Goal: Information Seeking & Learning: Learn about a topic

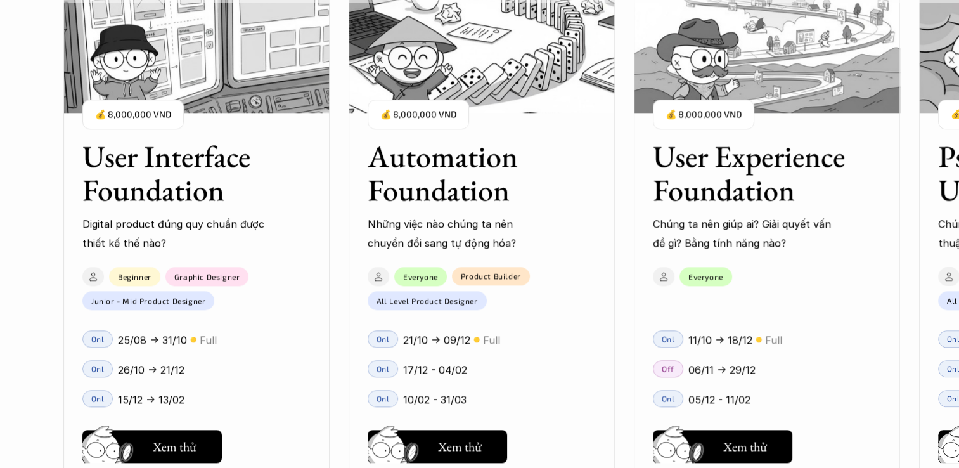
scroll to position [1204, 0]
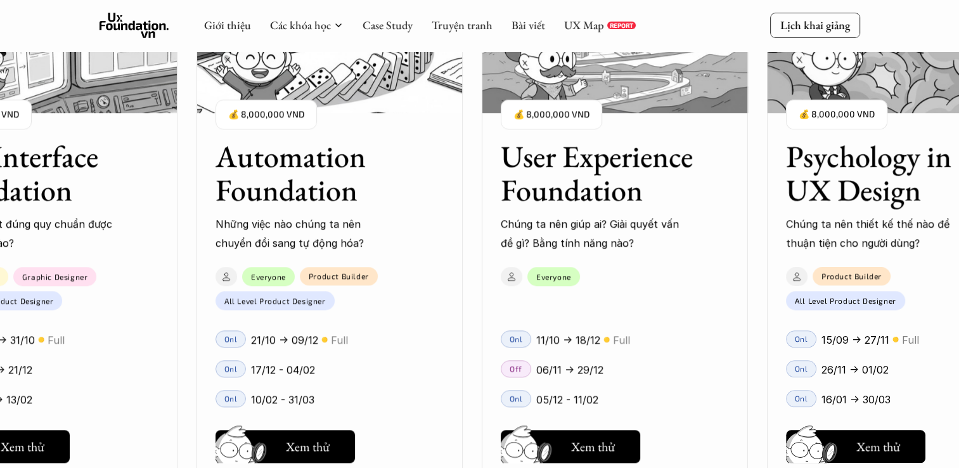
click at [580, 205] on h3 "User Experience Foundation" at bounding box center [598, 172] width 196 height 67
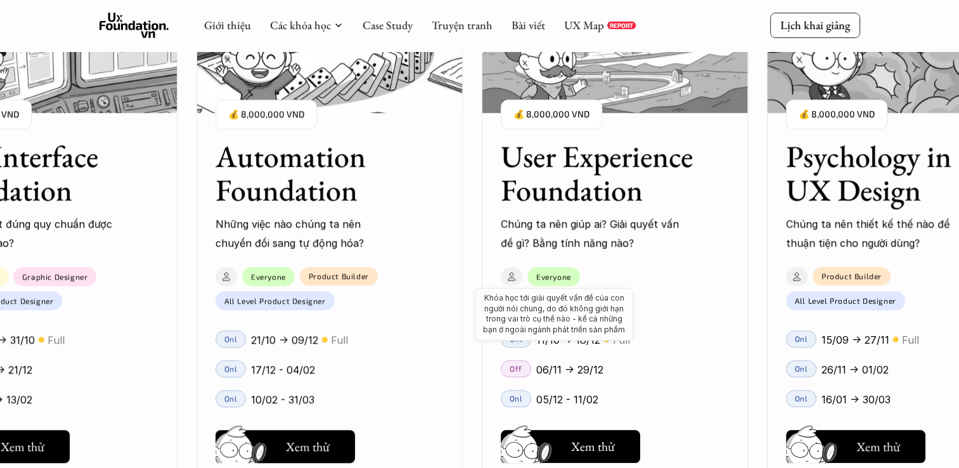
click at [554, 276] on p "Everyone" at bounding box center [553, 276] width 35 height 9
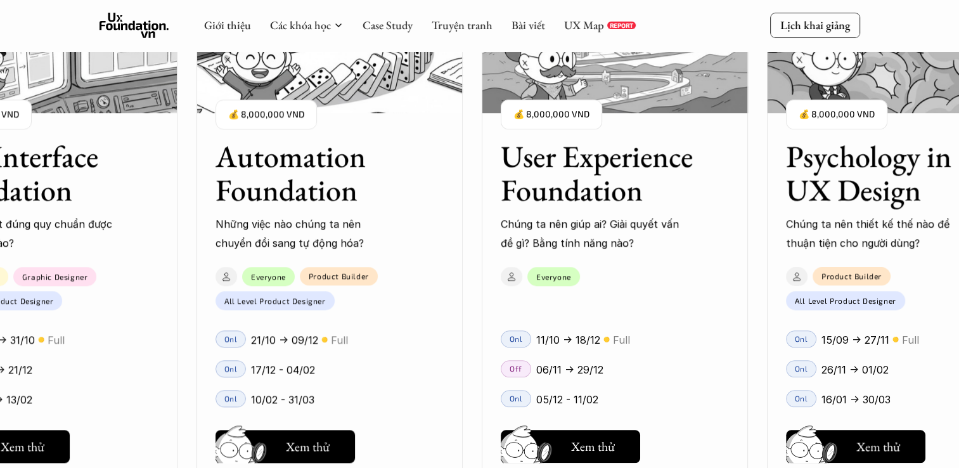
click at [543, 156] on h3 "User Experience Foundation" at bounding box center [598, 172] width 196 height 67
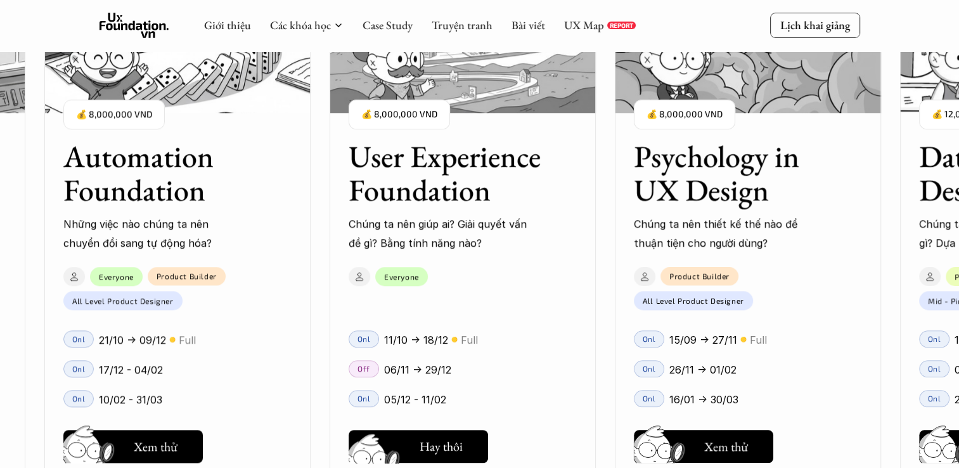
click at [446, 449] on h5 "Xem thử" at bounding box center [441, 448] width 44 height 18
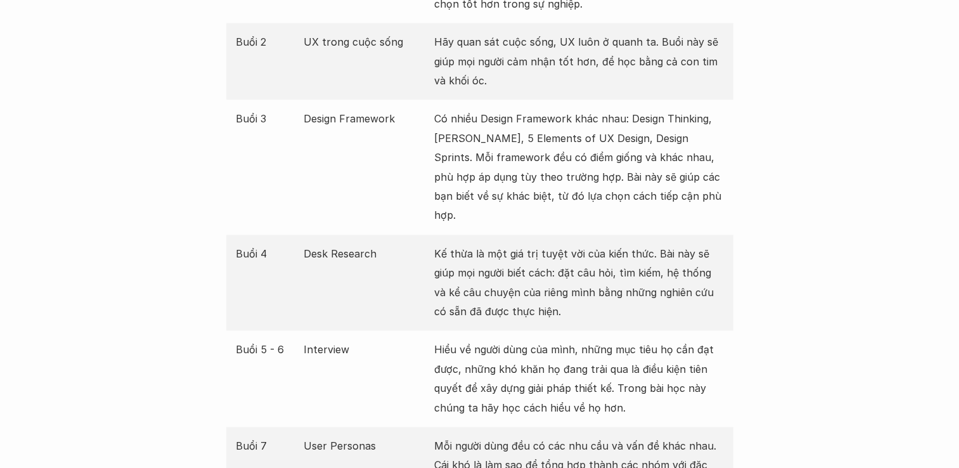
scroll to position [1711, 0]
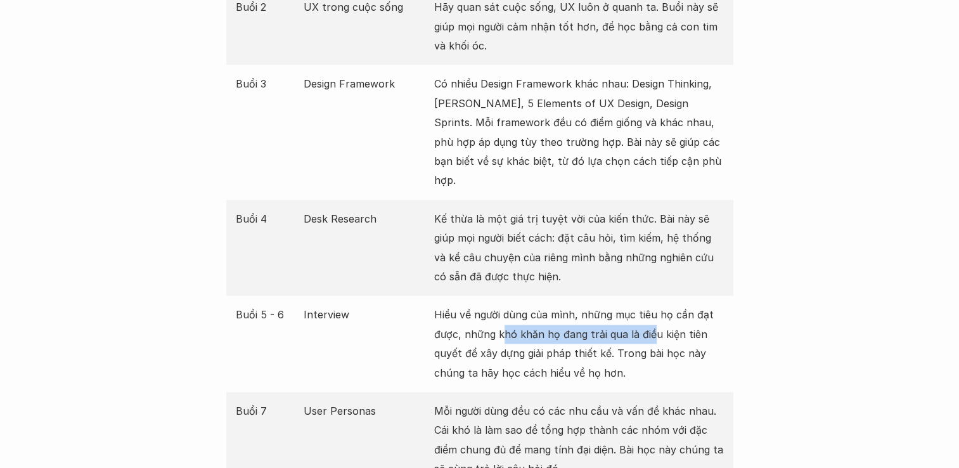
drag, startPoint x: 501, startPoint y: 305, endPoint x: 654, endPoint y: 317, distance: 153.1
click at [654, 317] on p "Hiểu về người dùng của mình, những mục tiêu họ cần đạt được, những khó khăn họ …" at bounding box center [579, 343] width 290 height 77
drag, startPoint x: 654, startPoint y: 317, endPoint x: 652, endPoint y: 323, distance: 6.6
click at [656, 319] on p "Hiểu về người dùng của mình, những mục tiêu họ cần đạt được, những khó khăn họ …" at bounding box center [579, 343] width 290 height 77
drag, startPoint x: 512, startPoint y: 335, endPoint x: 658, endPoint y: 334, distance: 145.7
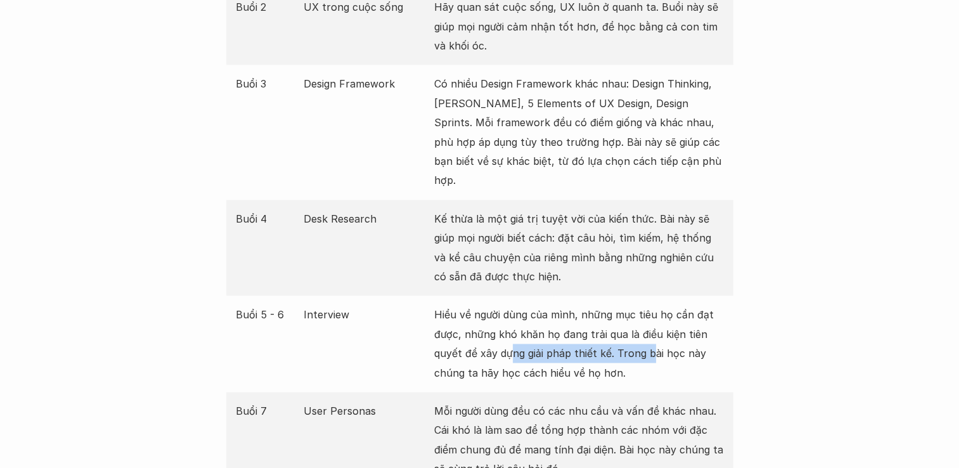
click at [658, 334] on p "Hiểu về người dùng của mình, những mục tiêu họ cần đạt được, những khó khăn họ …" at bounding box center [579, 343] width 290 height 77
drag, startPoint x: 658, startPoint y: 334, endPoint x: 653, endPoint y: 341, distance: 9.1
click at [658, 333] on p "Hiểu về người dùng của mình, những mục tiêu họ cần đạt được, những khó khăn họ …" at bounding box center [579, 343] width 290 height 77
click at [631, 351] on p "Hiểu về người dùng của mình, những mục tiêu họ cần đạt được, những khó khăn họ …" at bounding box center [579, 343] width 290 height 77
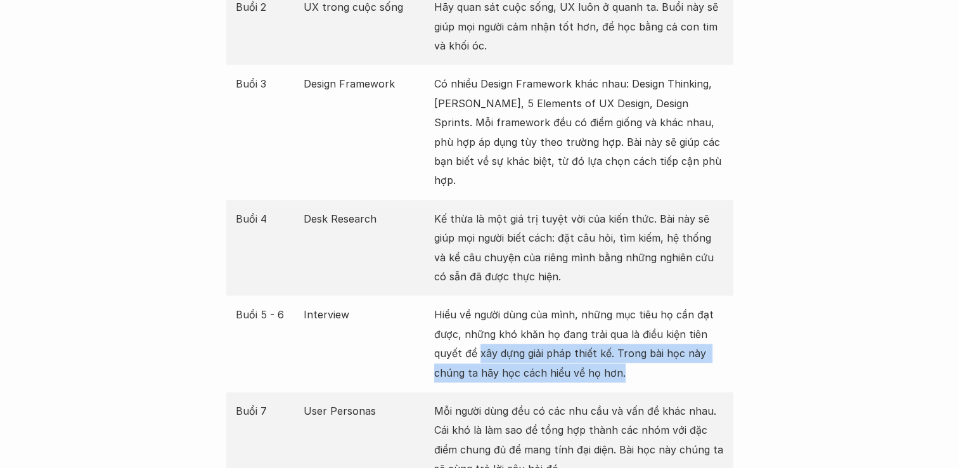
drag, startPoint x: 631, startPoint y: 358, endPoint x: 480, endPoint y: 326, distance: 154.2
click at [480, 326] on p "Hiểu về người dùng của mình, những mục tiêu họ cần đạt được, những khó khăn họ …" at bounding box center [579, 343] width 290 height 77
drag, startPoint x: 480, startPoint y: 326, endPoint x: 558, endPoint y: 333, distance: 77.7
click at [556, 335] on p "Hiểu về người dùng của mình, những mục tiêu họ cần đạt được, những khó khăn họ …" at bounding box center [579, 343] width 290 height 77
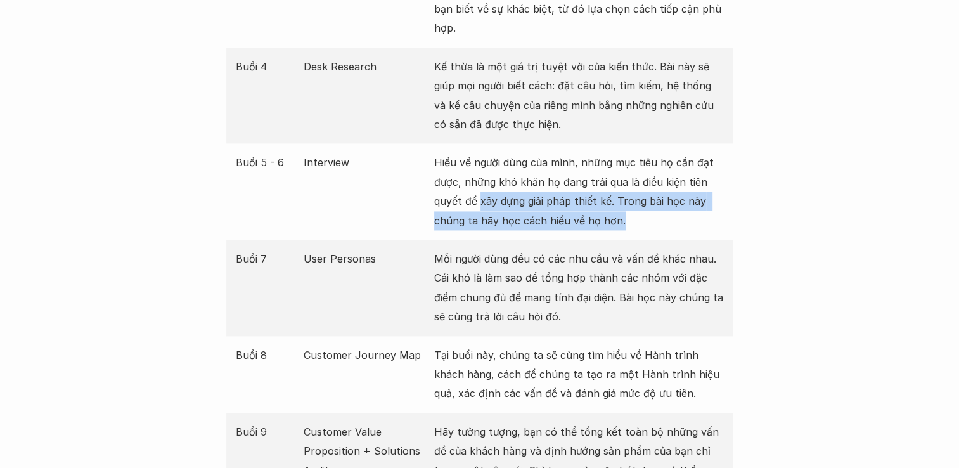
scroll to position [1964, 0]
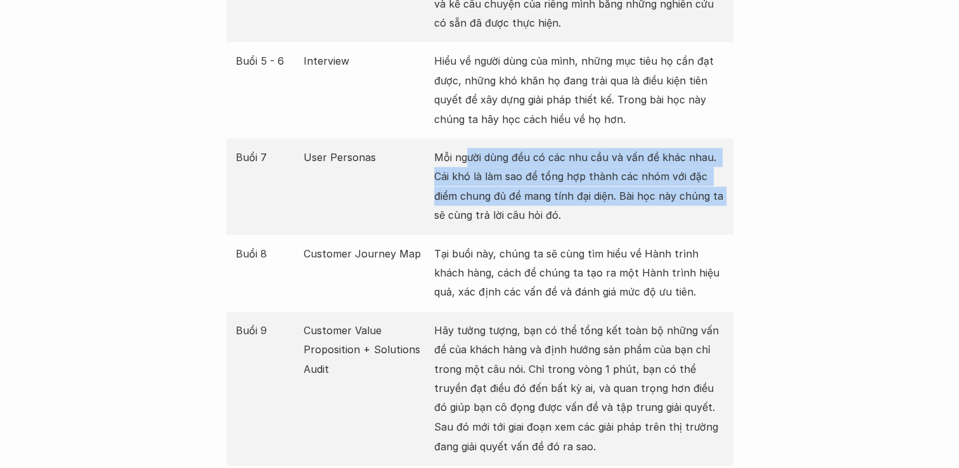
drag, startPoint x: 465, startPoint y: 130, endPoint x: 755, endPoint y: 173, distance: 293.3
drag, startPoint x: 755, startPoint y: 173, endPoint x: 654, endPoint y: 177, distance: 101.4
click at [674, 179] on p "Mỗi người dùng đều có các nhu cầu và vấn đề khác nhau. Cái khó là làm sao để tổ…" at bounding box center [579, 186] width 290 height 77
click at [539, 169] on p "Mỗi người dùng đều có các nhu cầu và vấn đề khác nhau. Cái khó là làm sao để tổ…" at bounding box center [579, 186] width 290 height 77
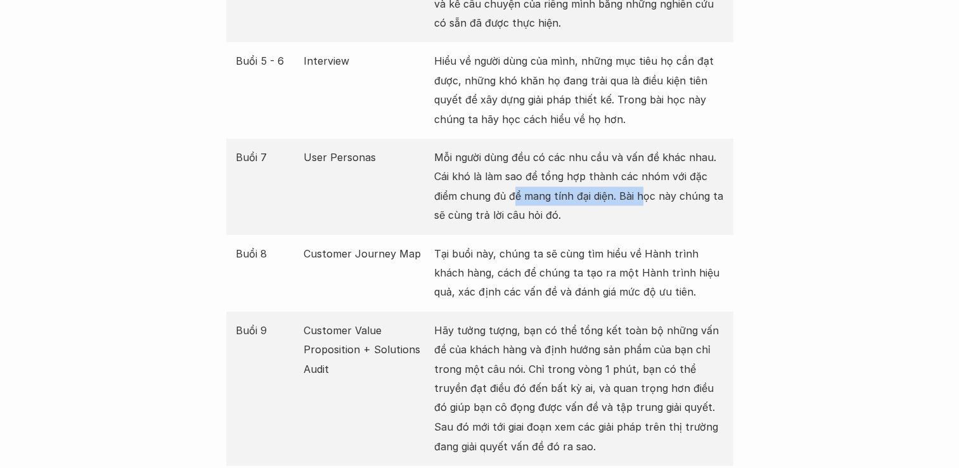
drag, startPoint x: 514, startPoint y: 176, endPoint x: 641, endPoint y: 177, distance: 126.7
click at [641, 177] on p "Mỗi người dùng đều có các nhu cầu và vấn đề khác nhau. Cái khó là làm sao để tổ…" at bounding box center [579, 186] width 290 height 77
drag, startPoint x: 641, startPoint y: 177, endPoint x: 641, endPoint y: 184, distance: 7.0
click at [641, 184] on p "Mỗi người dùng đều có các nhu cầu và vấn đề khác nhau. Cái khó là làm sao để tổ…" at bounding box center [579, 186] width 290 height 77
click at [529, 185] on p "Mỗi người dùng đều có các nhu cầu và vấn đề khác nhau. Cái khó là làm sao để tổ…" at bounding box center [579, 186] width 290 height 77
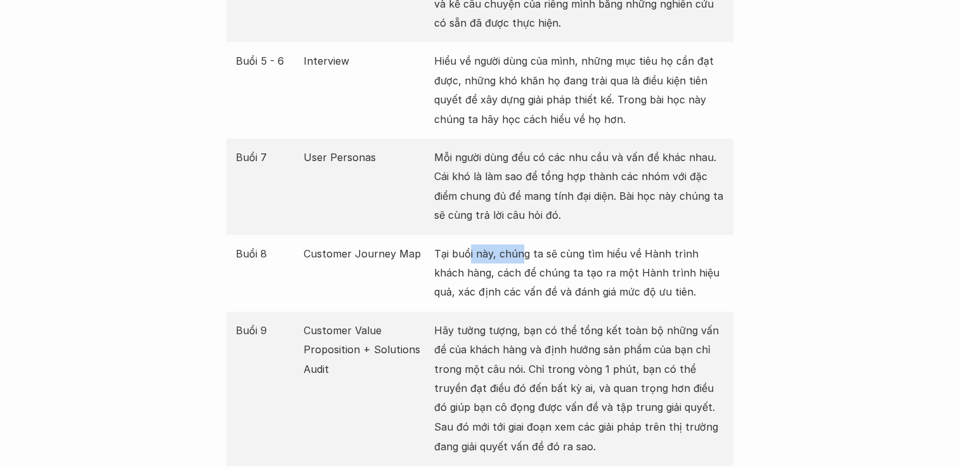
drag, startPoint x: 484, startPoint y: 232, endPoint x: 530, endPoint y: 247, distance: 48.1
click at [530, 247] on p "Tại buổi này, chúng ta sẽ cùng tìm hiểu về Hành trình khách hàng, cách để chúng…" at bounding box center [579, 273] width 290 height 58
drag, startPoint x: 530, startPoint y: 247, endPoint x: 602, endPoint y: 264, distance: 74.8
click at [602, 264] on p "Tại buổi này, chúng ta sẽ cùng tìm hiểu về Hành trình khách hàng, cách để chúng…" at bounding box center [579, 273] width 290 height 58
drag, startPoint x: 544, startPoint y: 267, endPoint x: 615, endPoint y: 271, distance: 71.7
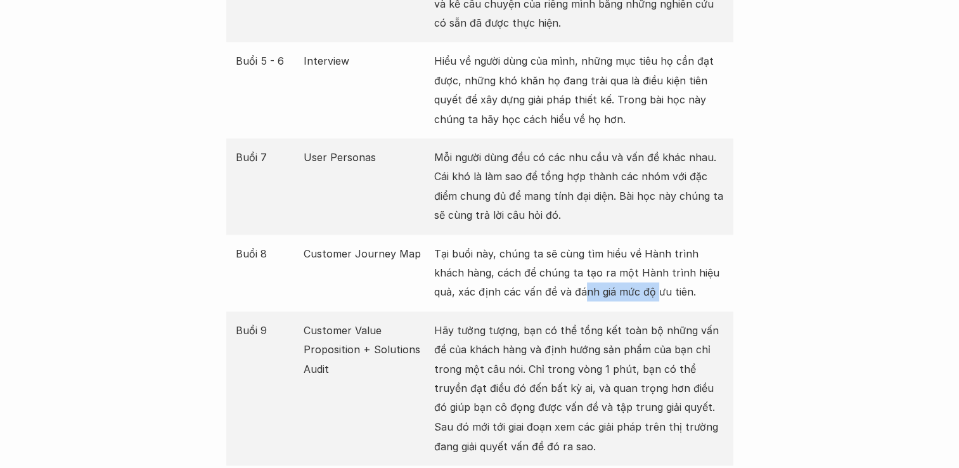
click at [615, 271] on p "Tại buổi này, chúng ta sẽ cùng tìm hiểu về Hành trình khách hàng, cách để chúng…" at bounding box center [579, 273] width 290 height 58
drag, startPoint x: 615, startPoint y: 271, endPoint x: 593, endPoint y: 258, distance: 25.5
click at [616, 271] on p "Tại buổi này, chúng ta sẽ cùng tìm hiểu về Hành trình khách hàng, cách để chúng…" at bounding box center [579, 273] width 290 height 58
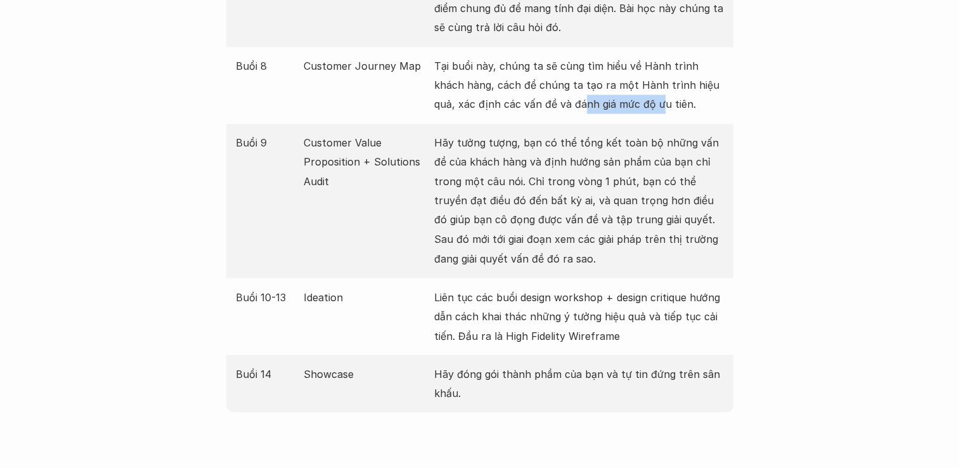
scroll to position [2154, 0]
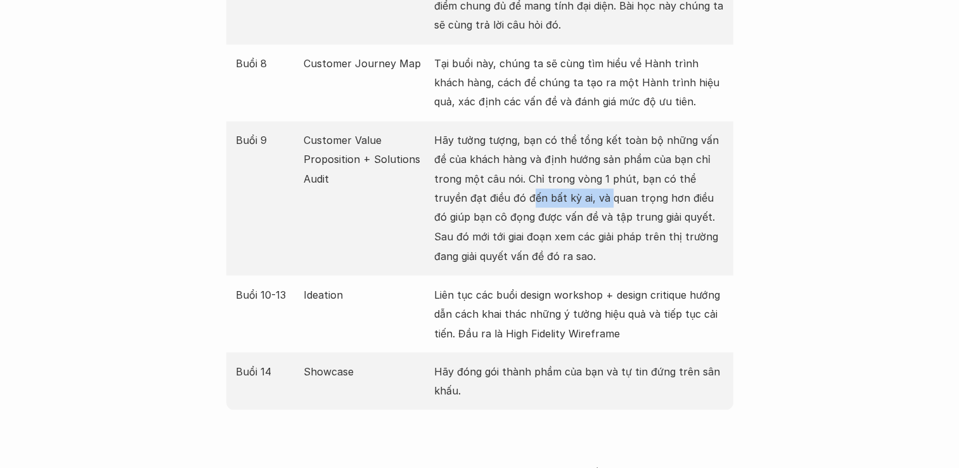
drag, startPoint x: 535, startPoint y: 177, endPoint x: 561, endPoint y: 176, distance: 26.6
click at [561, 176] on p "Hãy tưởng tượng, bạn có thể tổng kết toàn bộ những vấn đề của khách hàng và địn…" at bounding box center [579, 198] width 290 height 135
drag, startPoint x: 561, startPoint y: 176, endPoint x: 602, endPoint y: 181, distance: 40.9
click at [602, 181] on p "Hãy tưởng tượng, bạn có thể tổng kết toàn bộ những vấn đề của khách hàng và địn…" at bounding box center [579, 198] width 290 height 135
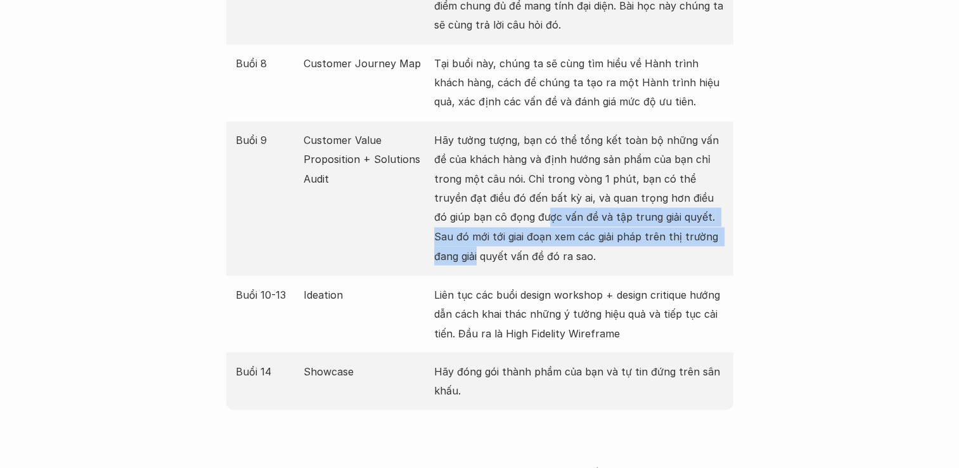
drag, startPoint x: 486, startPoint y: 206, endPoint x: 685, endPoint y: 214, distance: 199.1
click at [685, 214] on p "Hãy tưởng tượng, bạn có thể tổng kết toàn bộ những vấn đề của khách hàng và địn…" at bounding box center [579, 198] width 290 height 135
click at [492, 208] on p "Hãy tưởng tượng, bạn có thể tổng kết toàn bộ những vấn đề của khách hàng và địn…" at bounding box center [579, 198] width 290 height 135
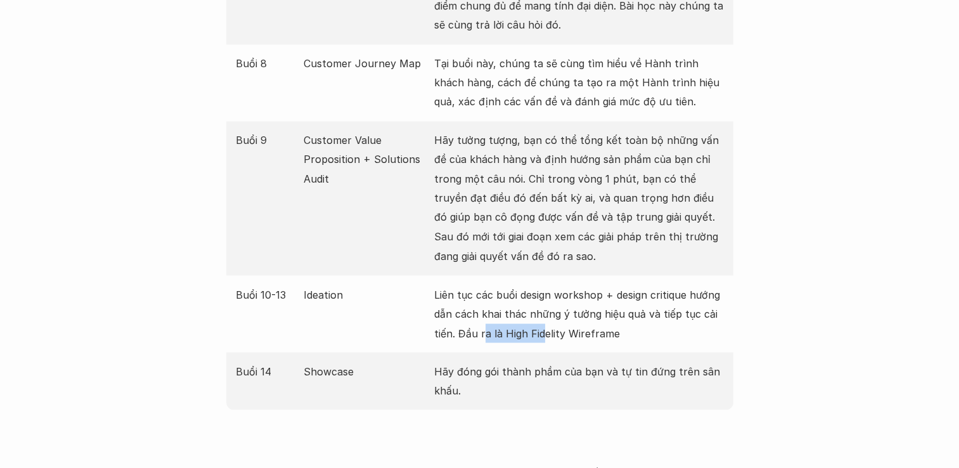
drag, startPoint x: 484, startPoint y: 314, endPoint x: 547, endPoint y: 313, distance: 63.4
click at [547, 313] on p "Liên tục các buổi design workshop + design critique hướng dẫn cách khai thác nh…" at bounding box center [579, 313] width 290 height 58
click at [551, 313] on p "Liên tục các buổi design workshop + design critique hướng dẫn cách khai thác nh…" at bounding box center [579, 313] width 290 height 58
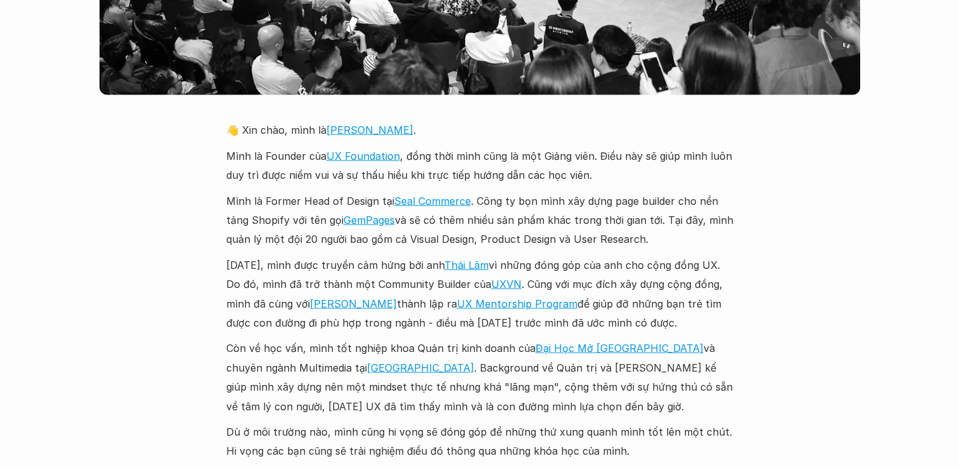
scroll to position [2914, 0]
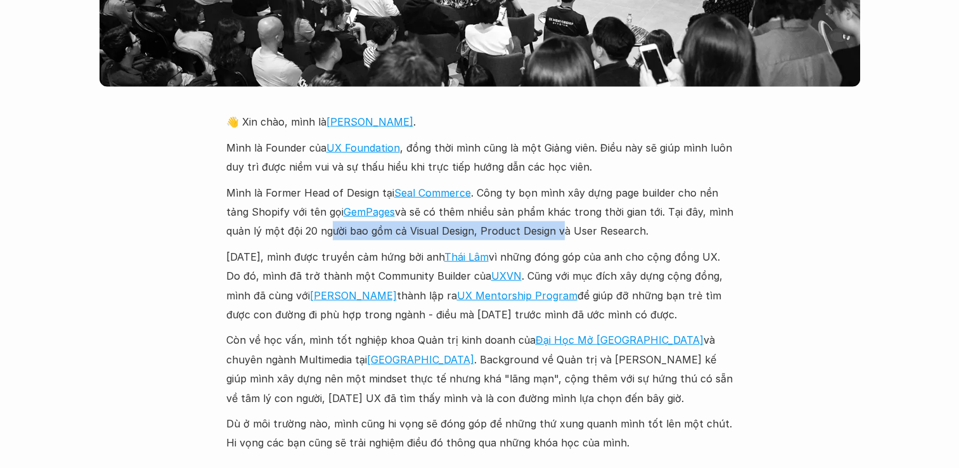
drag, startPoint x: 331, startPoint y: 210, endPoint x: 561, endPoint y: 208, distance: 229.4
click at [561, 208] on p "Mình là Former Head of Design tại Seal Commerce . Công ty bọn mình xây dựng pag…" at bounding box center [479, 212] width 507 height 58
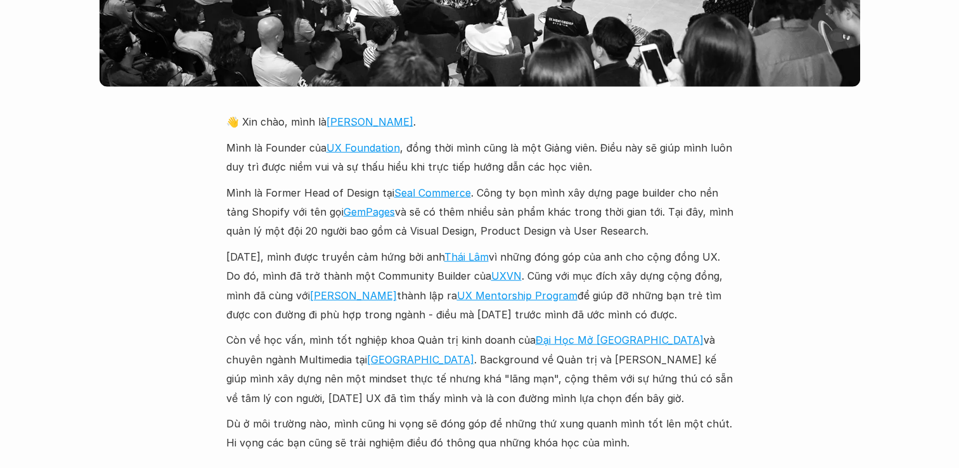
click at [563, 208] on p "Mình là Former Head of Design tại Seal Commerce . Công ty bọn mình xây dựng pag…" at bounding box center [479, 212] width 507 height 58
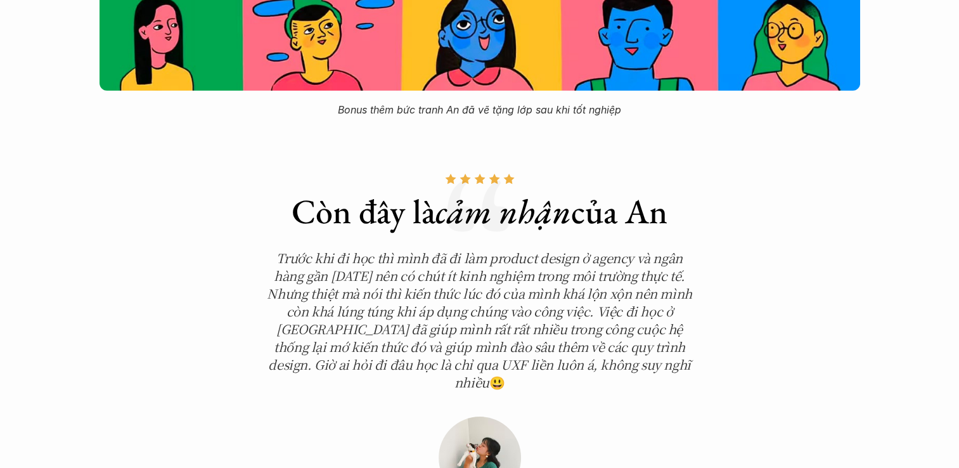
scroll to position [4181, 0]
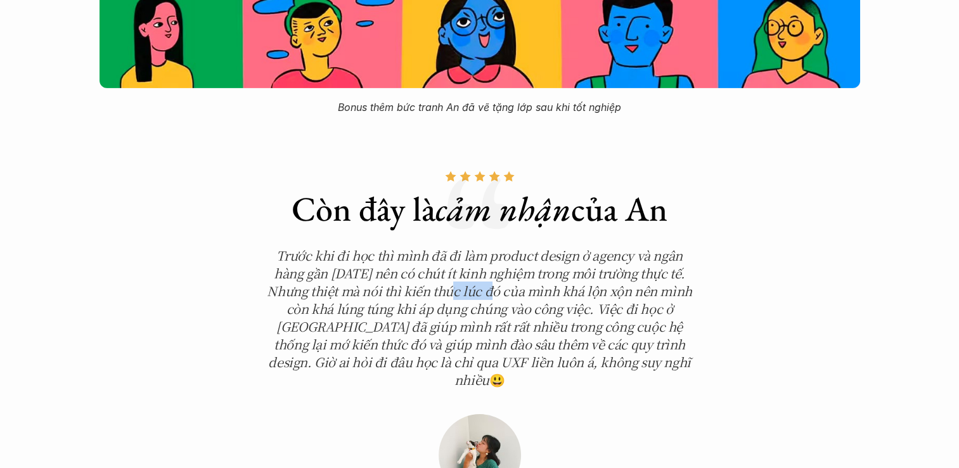
drag, startPoint x: 459, startPoint y: 271, endPoint x: 497, endPoint y: 272, distance: 38.1
click at [497, 272] on em "Trước khi đi học thì mình đã đi làm product design ở agency và ngân hàng gần [D…" at bounding box center [481, 317] width 428 height 143
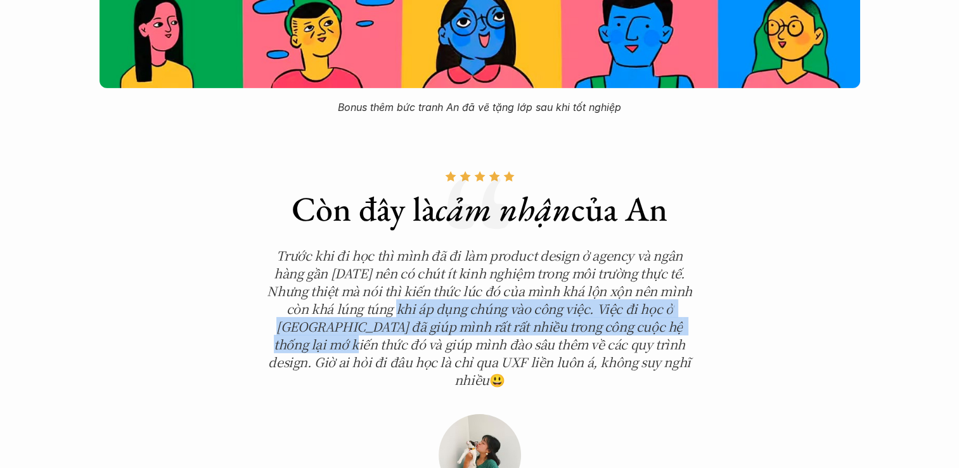
drag, startPoint x: 438, startPoint y: 289, endPoint x: 720, endPoint y: 314, distance: 283.6
click at [720, 314] on div "Còn đây là cảm nhận của An Trước khi đi học thì mình đã đi làm product design ở…" at bounding box center [479, 373] width 507 height 460
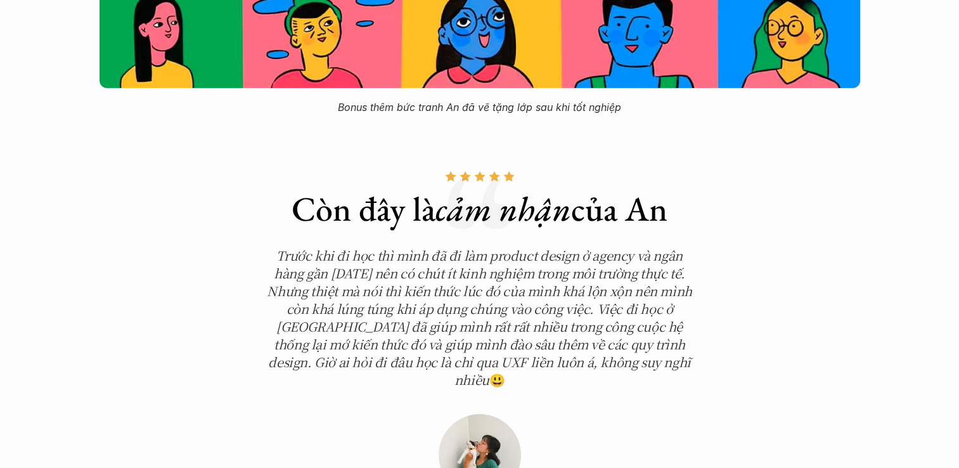
drag, startPoint x: 443, startPoint y: 318, endPoint x: 419, endPoint y: 318, distance: 24.7
click at [443, 318] on em "Trước khi đi học thì mình đã đi làm product design ở agency và ngân hàng gần [D…" at bounding box center [481, 317] width 428 height 143
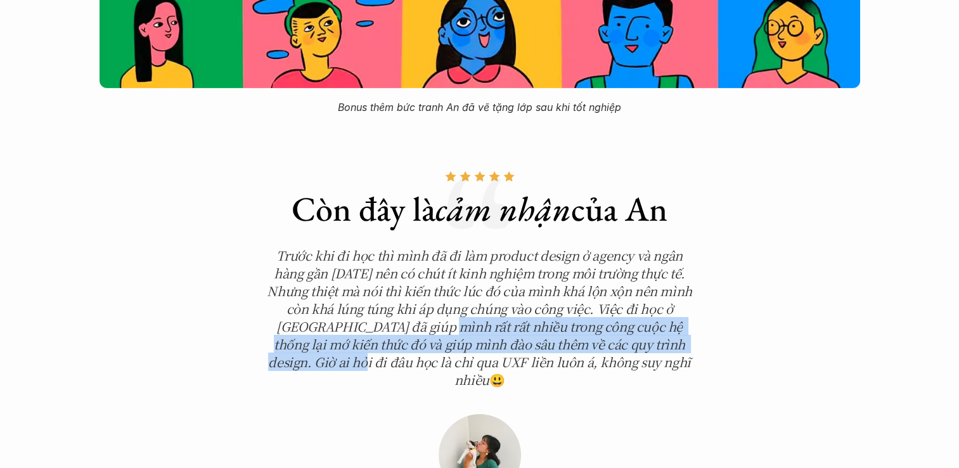
drag, startPoint x: 507, startPoint y: 306, endPoint x: 690, endPoint y: 324, distance: 184.0
click at [690, 324] on em "Trước khi đi học thì mình đã đi làm product design ở agency và ngân hàng gần [D…" at bounding box center [481, 317] width 428 height 143
click at [480, 329] on em "Trước khi đi học thì mình đã đi làm product design ở agency và ngân hàng gần [D…" at bounding box center [481, 317] width 428 height 143
click at [456, 327] on em "Trước khi đi học thì mình đã đi làm product design ở agency và ngân hàng gần [D…" at bounding box center [481, 317] width 428 height 143
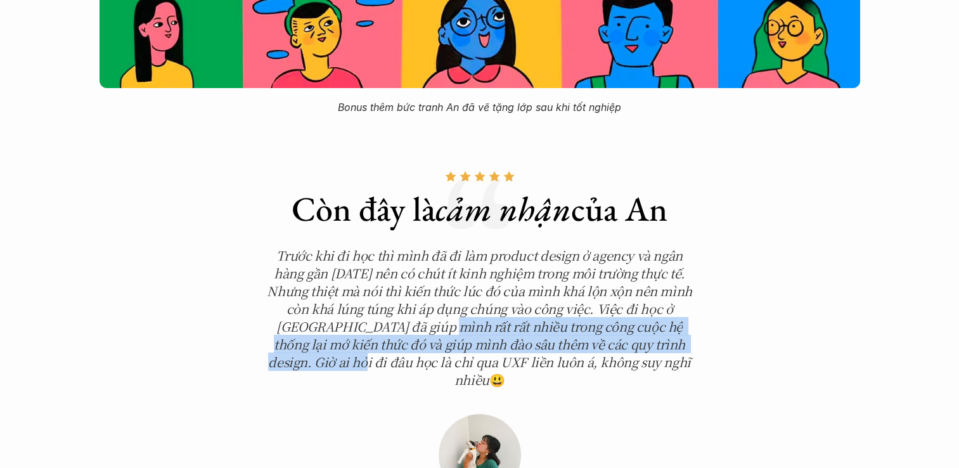
click at [431, 321] on em "Trước khi đi học thì mình đã đi làm product design ở agency và ngân hàng gần [D…" at bounding box center [481, 317] width 428 height 143
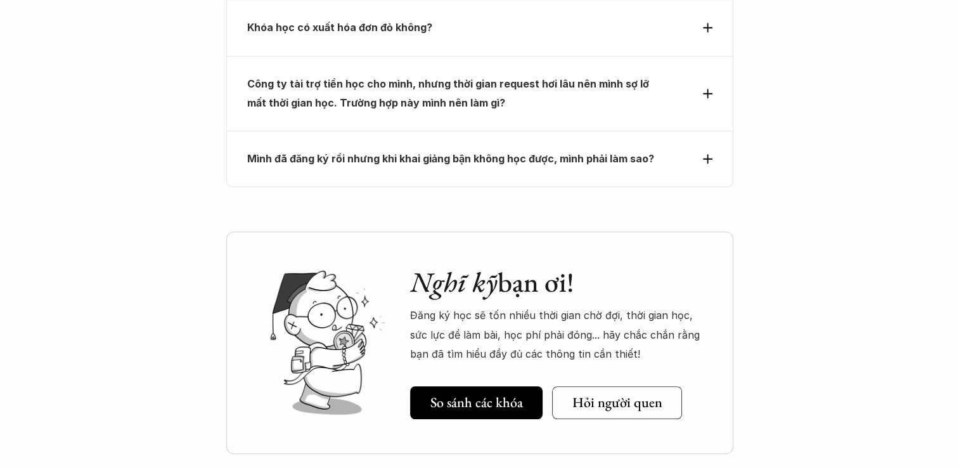
scroll to position [5892, 0]
